Goal: Information Seeking & Learning: Find specific fact

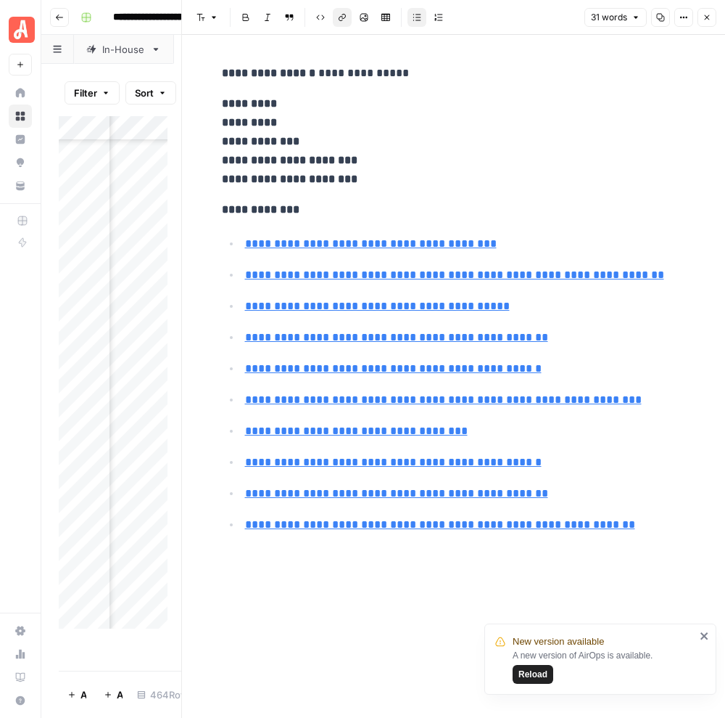
scroll to position [8432, 699]
click at [414, 223] on input "[URL][DOMAIN_NAME]" at bounding box center [343, 222] width 193 height 15
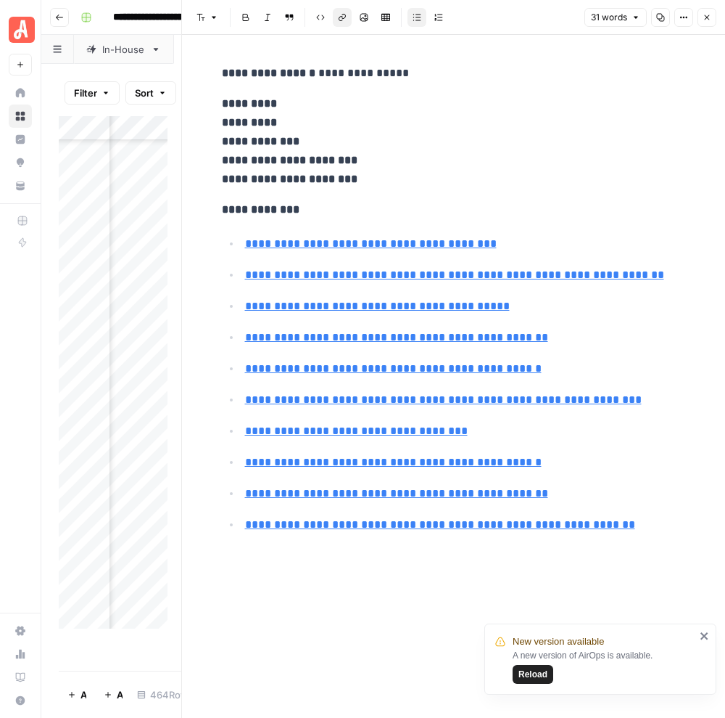
type input "[URL][DOMAIN_NAME][PERSON_NAME]"
click at [589, 313] on p "**********" at bounding box center [465, 306] width 441 height 19
click at [525, 276] on link "**********" at bounding box center [454, 274] width 419 height 11
click at [397, 252] on input "[URL][DOMAIN_NAME][PERSON_NAME]" at bounding box center [343, 253] width 193 height 15
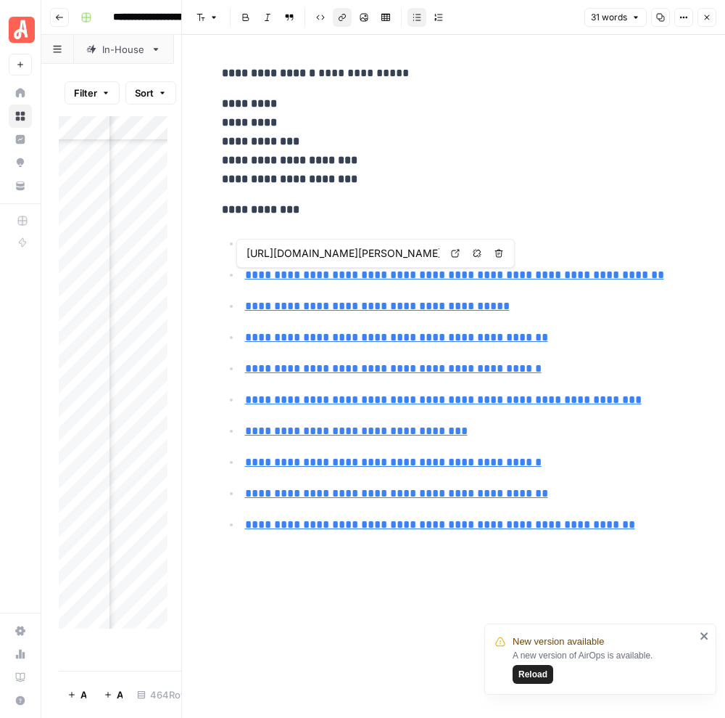
click at [397, 252] on input "[URL][DOMAIN_NAME][PERSON_NAME]" at bounding box center [343, 253] width 193 height 15
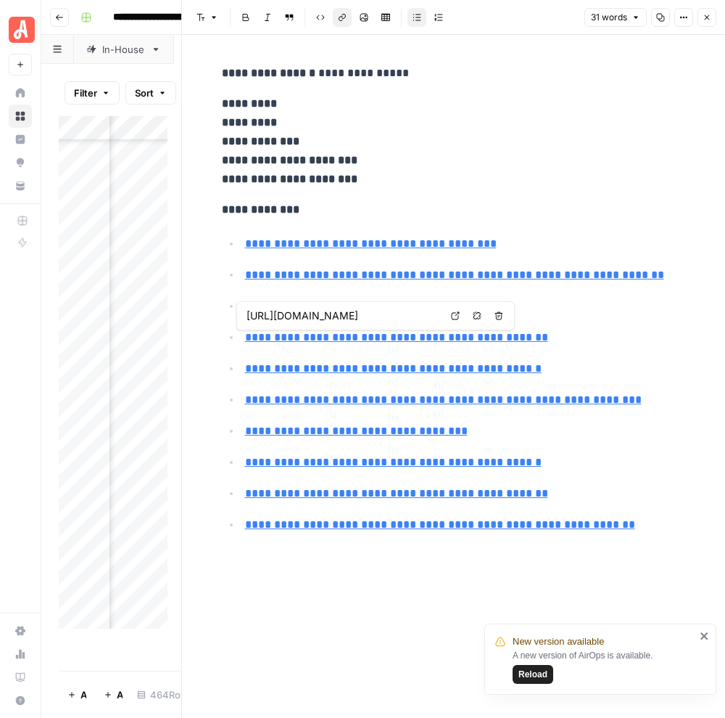
click at [373, 315] on input "[URL][DOMAIN_NAME]" at bounding box center [343, 315] width 193 height 15
type input "[URL][DOMAIN_NAME][PERSON_NAME]"
type input "[URL][DOMAIN_NAME]"
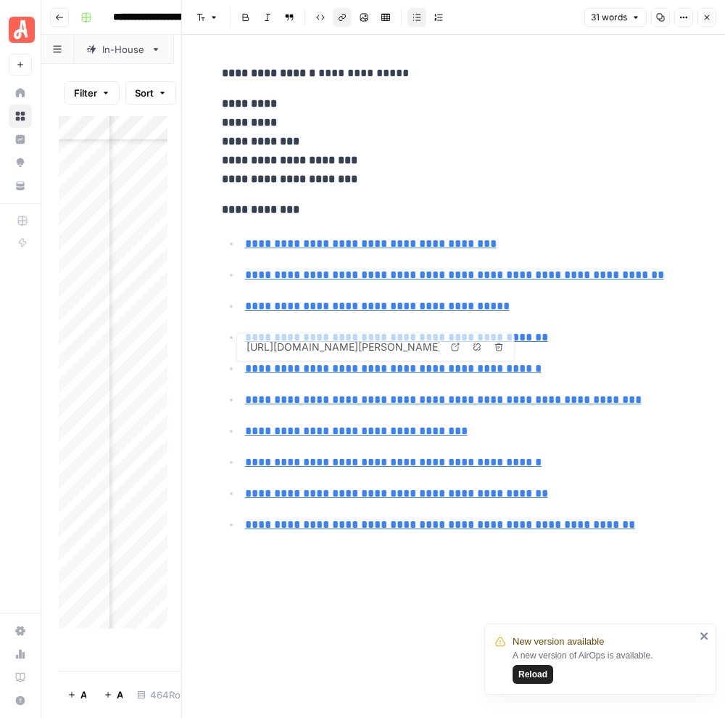
type input "[URL][DOMAIN_NAME]"
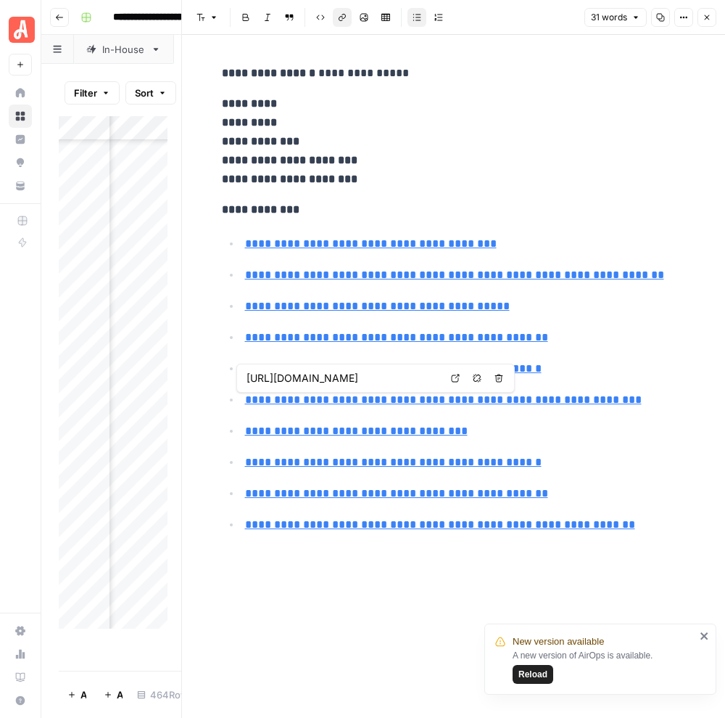
click at [352, 379] on input "[URL][DOMAIN_NAME]" at bounding box center [343, 378] width 193 height 15
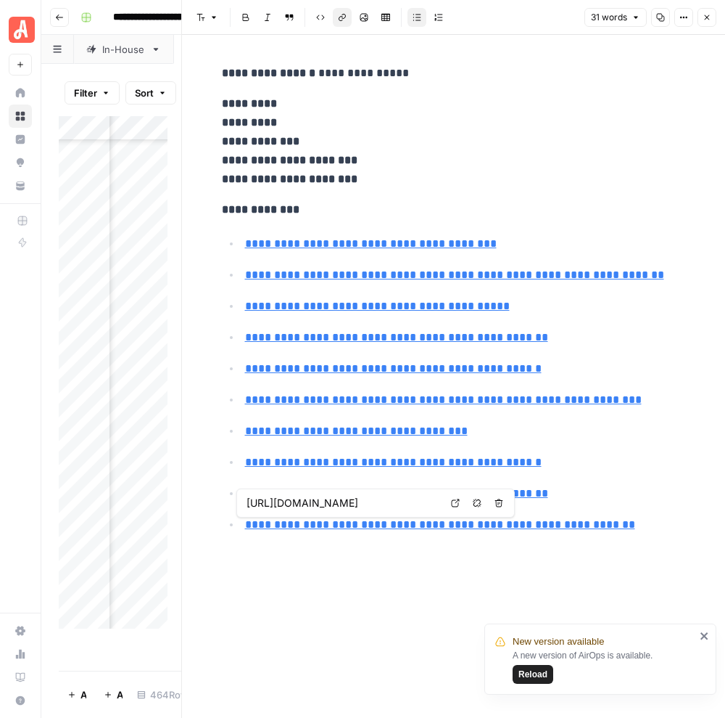
type input "[URL][DOMAIN_NAME]"
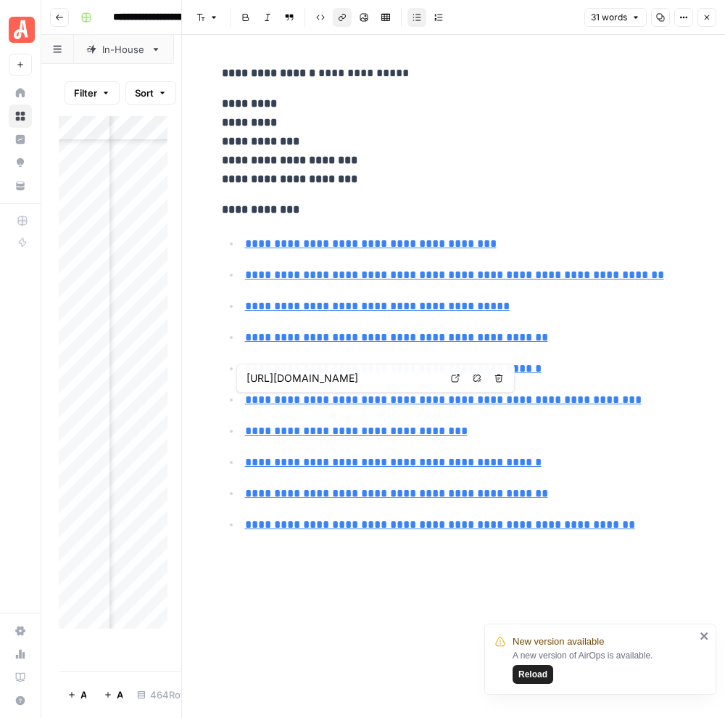
type input "[URL][DOMAIN_NAME]"
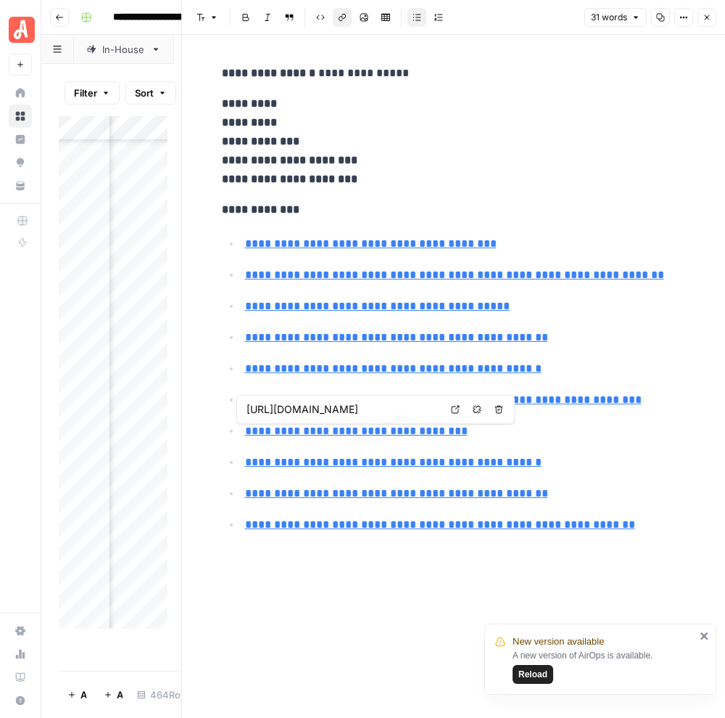
click at [368, 415] on input "[URL][DOMAIN_NAME]" at bounding box center [343, 409] width 193 height 15
